Goal: Task Accomplishment & Management: Use online tool/utility

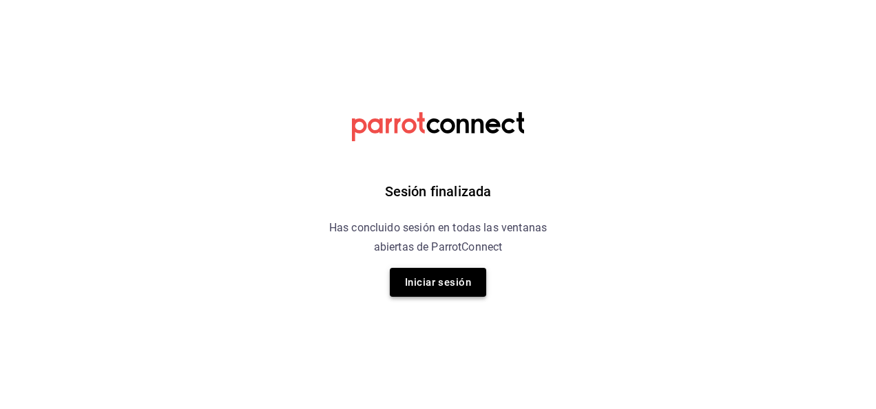
click at [427, 280] on button "Iniciar sesión" at bounding box center [438, 282] width 96 height 29
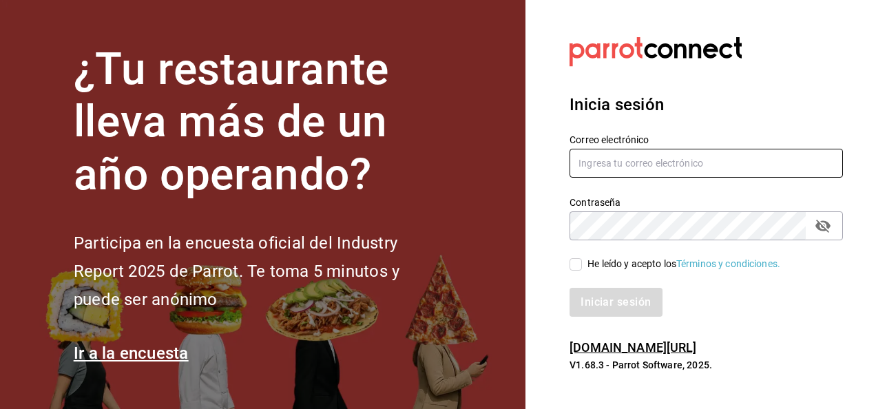
type input "[PERSON_NAME][EMAIL_ADDRESS][PERSON_NAME][DOMAIN_NAME]"
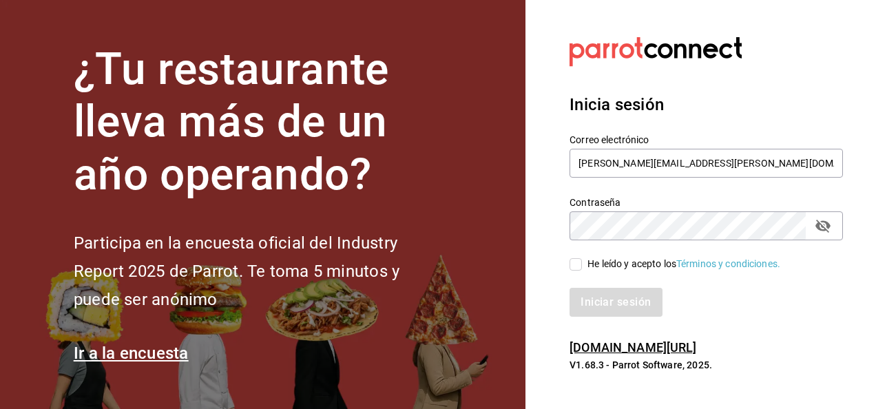
click at [577, 267] on input "He leído y acepto los Términos y condiciones." at bounding box center [576, 264] width 12 height 12
checkbox input "true"
click at [590, 296] on button "Iniciar sesión" at bounding box center [617, 302] width 94 height 29
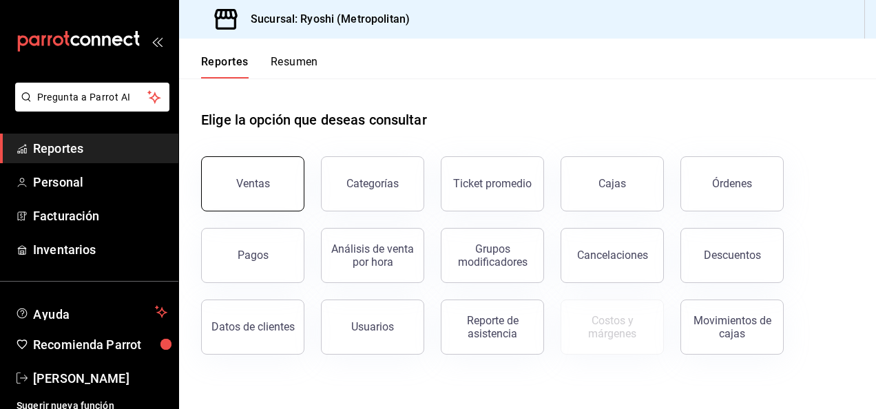
click at [240, 167] on button "Ventas" at bounding box center [252, 183] width 103 height 55
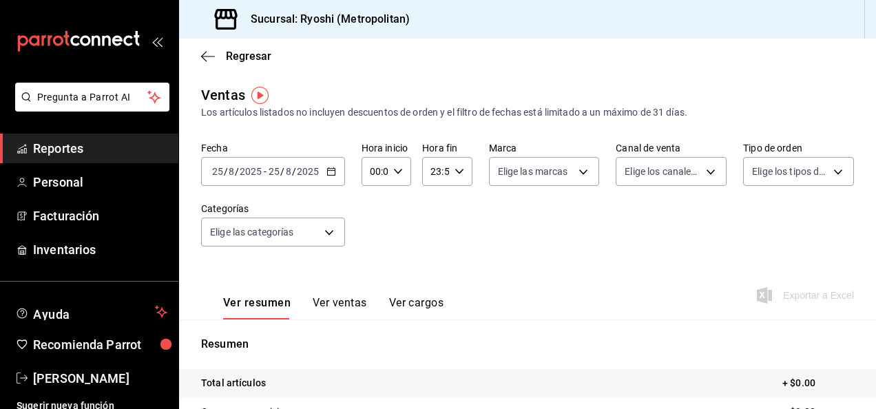
click at [327, 172] on icon "button" at bounding box center [332, 172] width 10 height 10
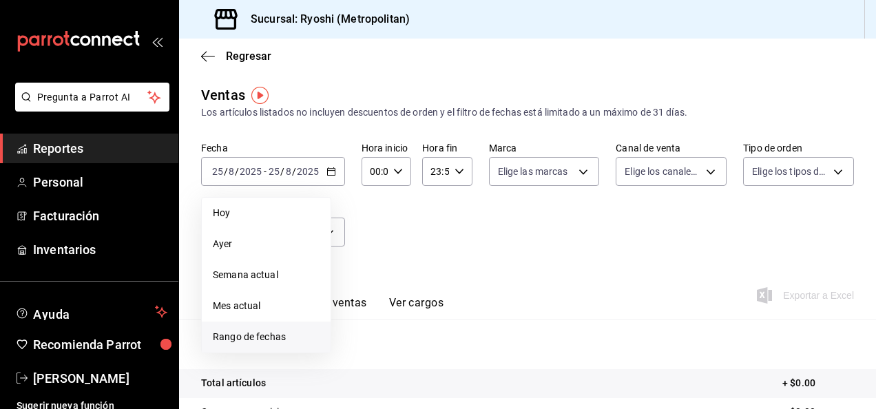
click at [220, 332] on span "Rango de fechas" at bounding box center [266, 337] width 107 height 14
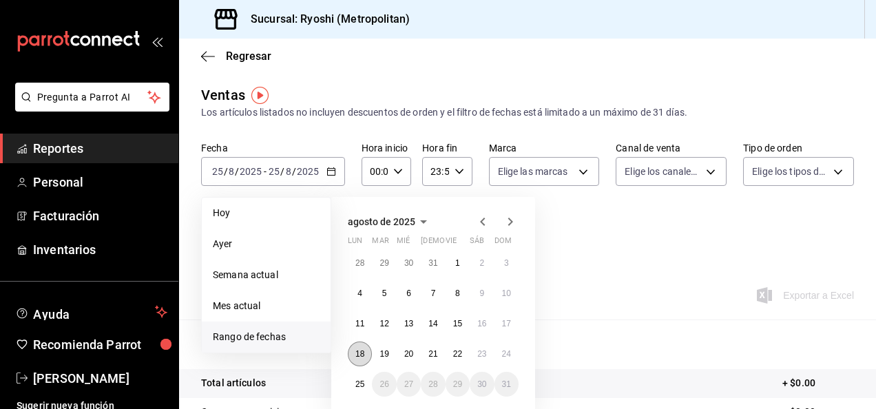
click at [358, 348] on button "18" at bounding box center [360, 354] width 24 height 25
click at [353, 382] on button "25" at bounding box center [360, 384] width 24 height 25
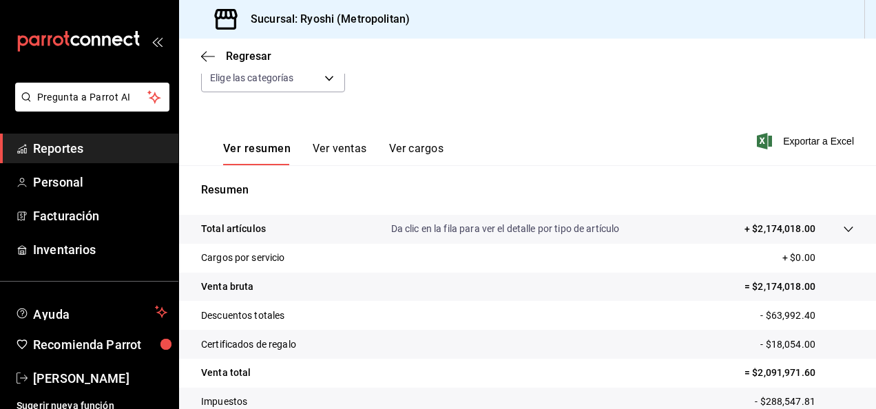
scroll to position [113, 0]
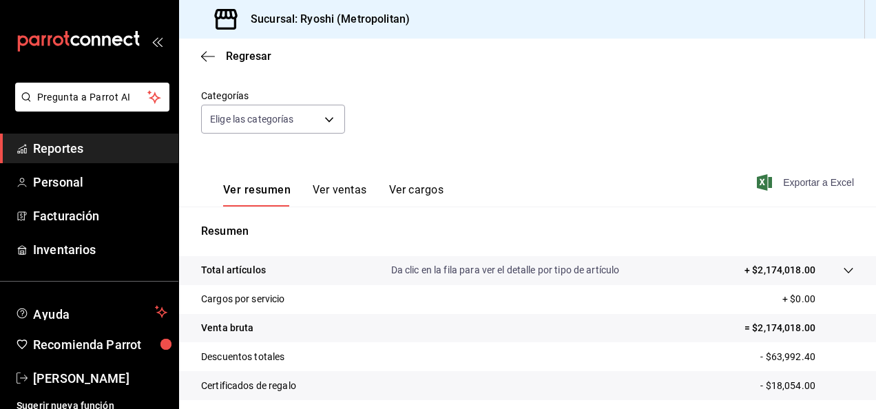
click at [776, 180] on span "Exportar a Excel" at bounding box center [807, 182] width 94 height 17
click at [43, 145] on span "Reportes" at bounding box center [100, 148] width 134 height 19
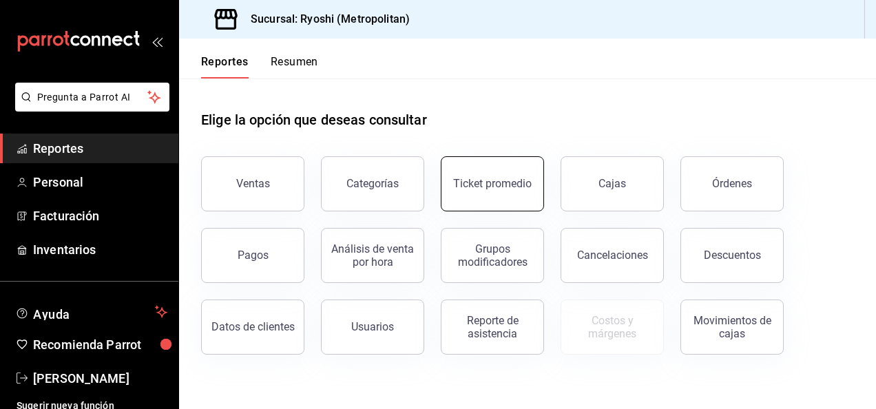
click at [509, 185] on div "Ticket promedio" at bounding box center [492, 183] width 79 height 13
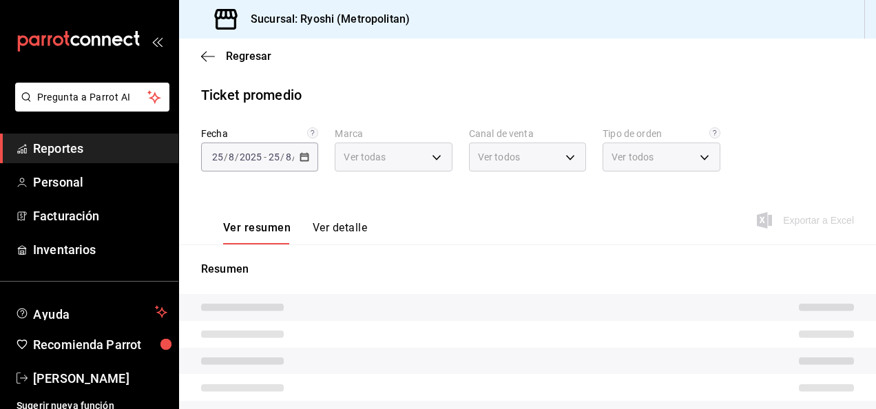
type input "afd8f7e0-6441-4225-b079-3ecb6f1759bb,a0f13850-a6cf-4674-87cd-ec670d2b59b9"
type input "PARROT,UBER_EATS,RAPPI,DIDI_FOOD,ONLINE"
type input "66739285-5da5-466b-8cb0-407c1ed0a2c8,c0a0eaab-5666-47ab-bb2c-041c46edcfe4,3fb15…"
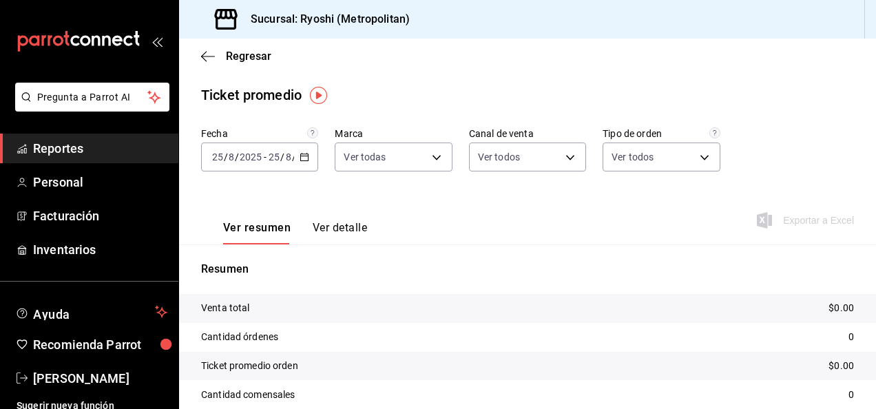
click at [307, 157] on icon "button" at bounding box center [305, 157] width 10 height 10
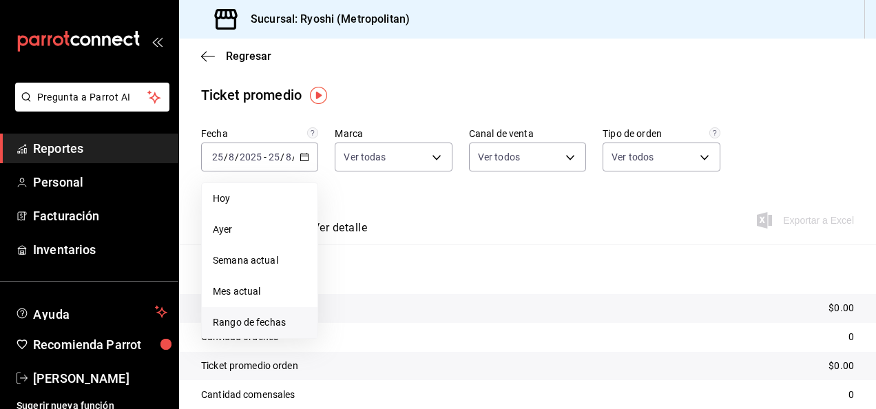
click at [240, 328] on span "Rango de fechas" at bounding box center [260, 322] width 94 height 14
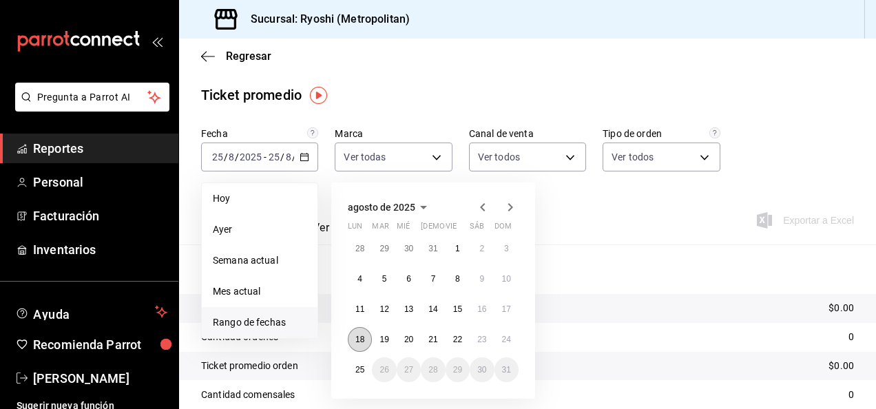
click at [353, 334] on button "18" at bounding box center [360, 339] width 24 height 25
click at [351, 372] on button "25" at bounding box center [360, 370] width 24 height 25
